Goal: Task Accomplishment & Management: Manage account settings

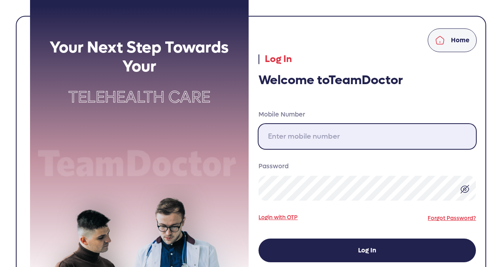
click at [283, 143] on input "Mobile Number" at bounding box center [366, 136] width 217 height 25
type input "[PHONE_NUMBER]"
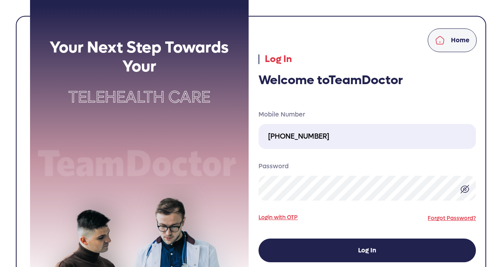
click at [464, 189] on img at bounding box center [464, 188] width 9 height 9
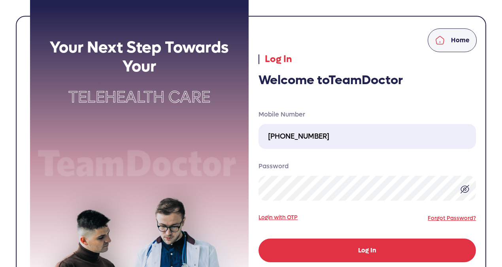
click at [402, 248] on button "Log In" at bounding box center [366, 251] width 217 height 24
click at [381, 250] on button "Log In" at bounding box center [366, 251] width 217 height 24
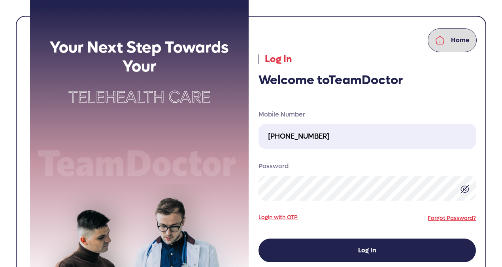
click at [437, 41] on img at bounding box center [439, 40] width 9 height 9
click at [452, 43] on p "Home" at bounding box center [460, 40] width 19 height 9
